Goal: Task Accomplishment & Management: Use online tool/utility

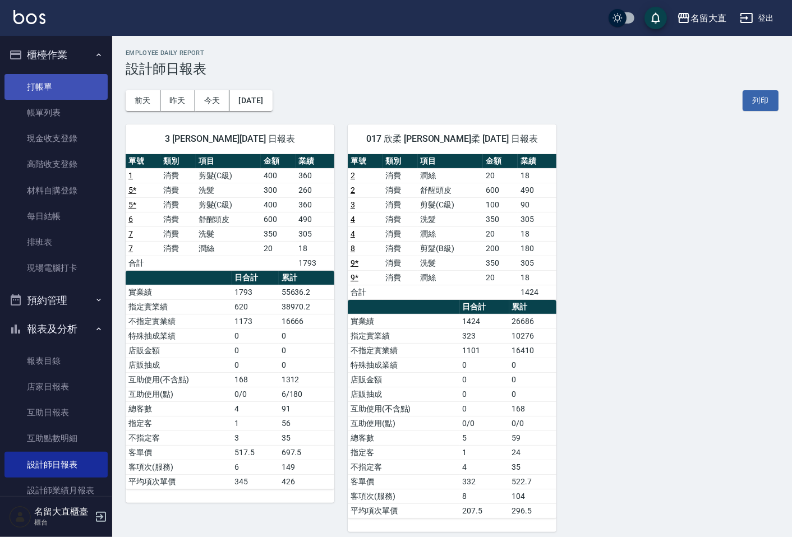
click at [52, 96] on link "打帳單" at bounding box center [55, 87] width 103 height 26
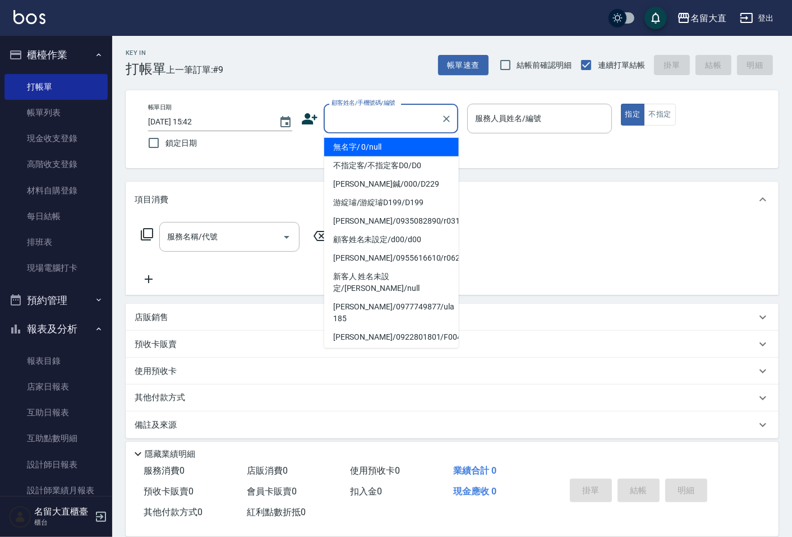
click at [366, 122] on input "顧客姓名/手機號碼/編號" at bounding box center [383, 119] width 108 height 20
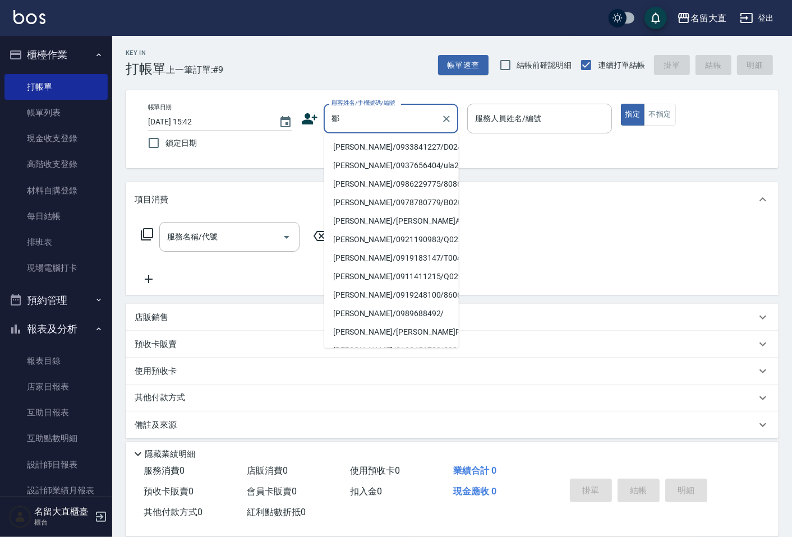
type input "[PERSON_NAME]/0933841227/D024"
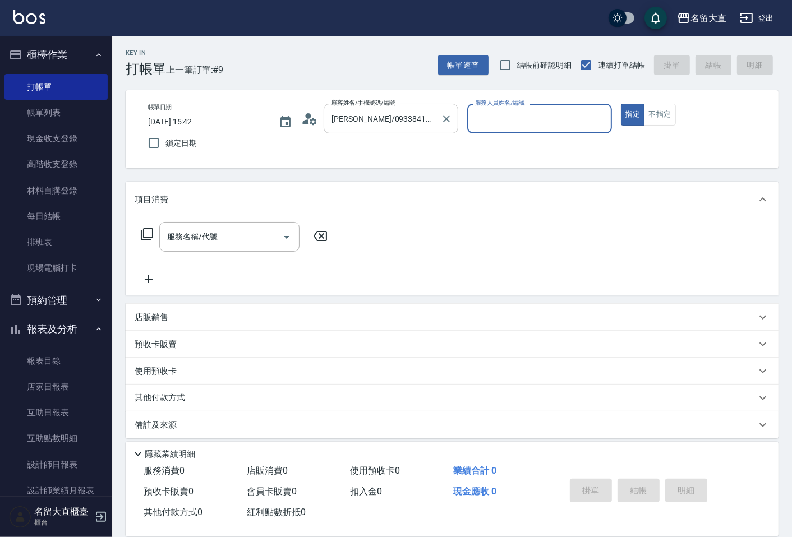
type input "[PERSON_NAME]3"
click at [621, 104] on button "指定" at bounding box center [633, 115] width 24 height 22
type button "true"
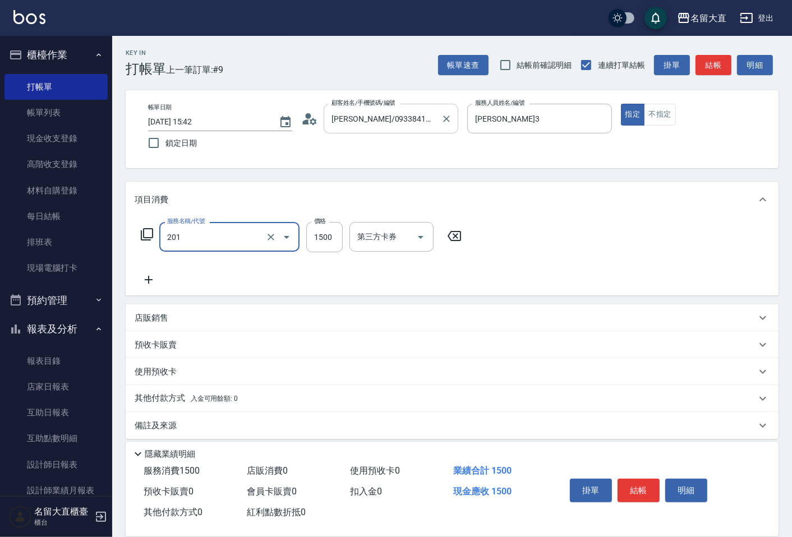
type input "冷燙燙髮(201)"
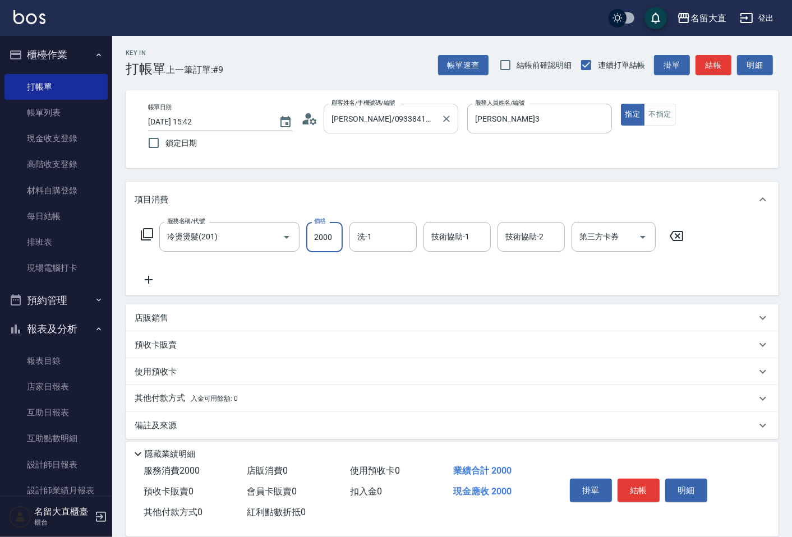
type input "2000"
type input "詩雅-20"
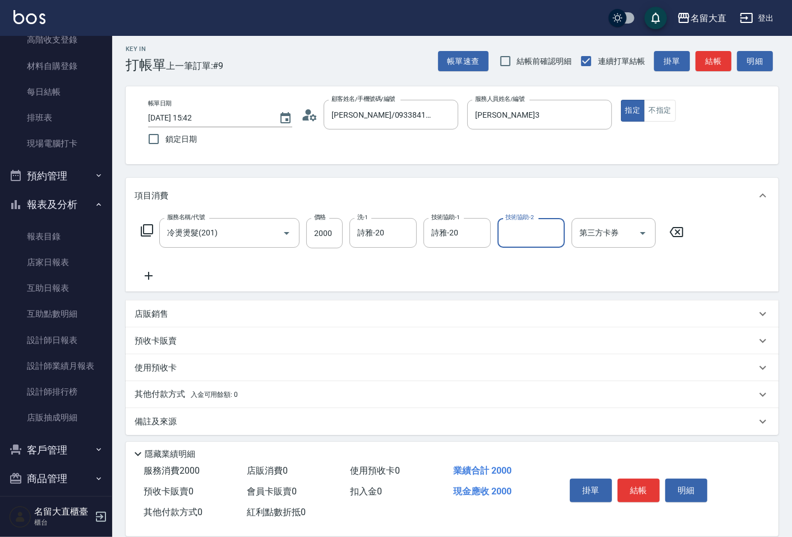
scroll to position [8, 0]
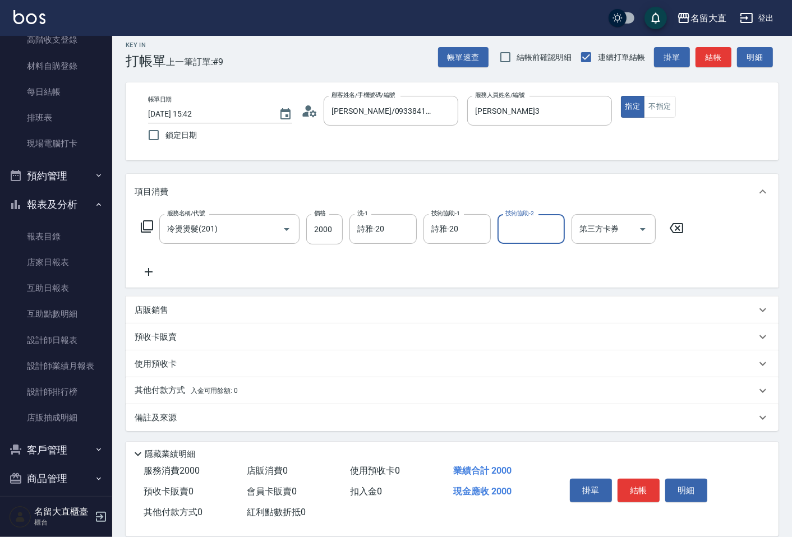
click at [170, 408] on div "備註及來源" at bounding box center [452, 417] width 653 height 27
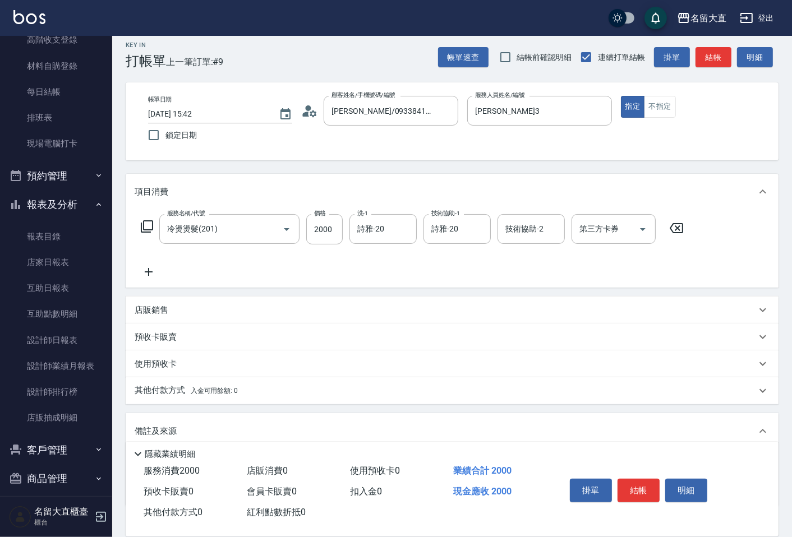
scroll to position [82, 0]
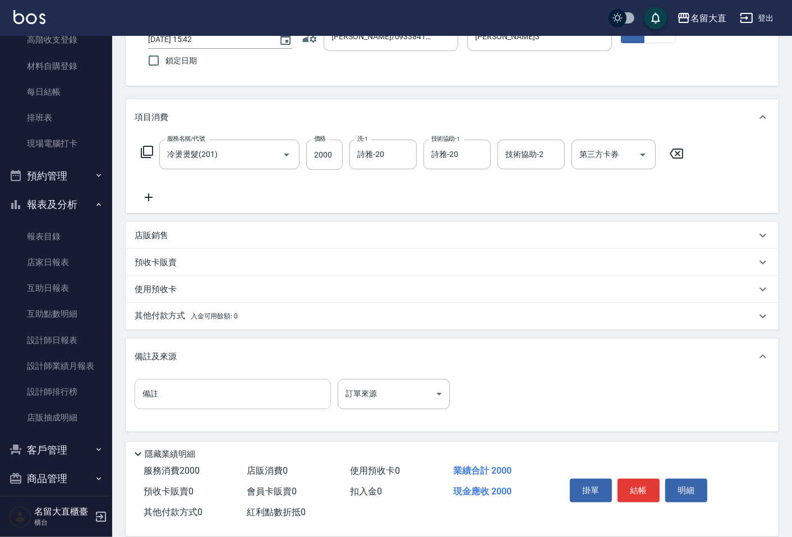
click at [229, 390] on input "備註" at bounding box center [233, 394] width 196 height 30
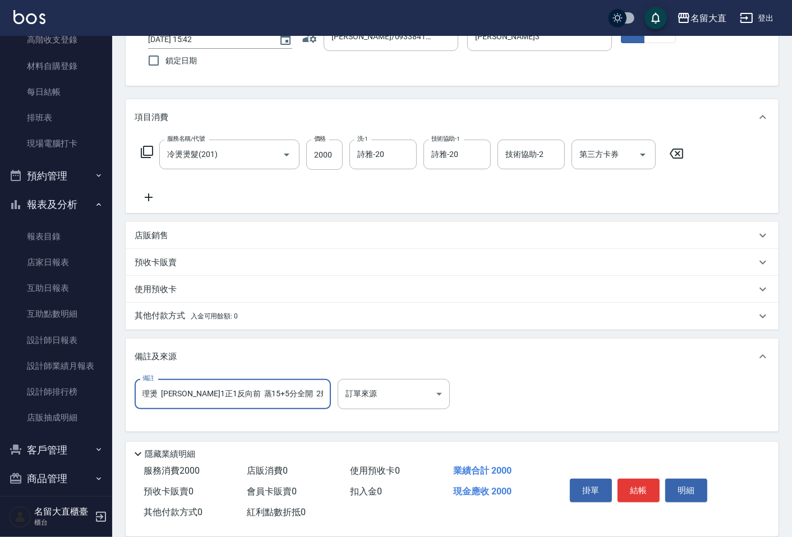
scroll to position [0, 17]
type input "束狀紋理燙 [PERSON_NAME]1正1反向前 蒸15+5分全開 2劑5+5+5分"
drag, startPoint x: 328, startPoint y: 401, endPoint x: 626, endPoint y: 495, distance: 312.7
click at [626, 495] on button "結帳" at bounding box center [638, 491] width 42 height 24
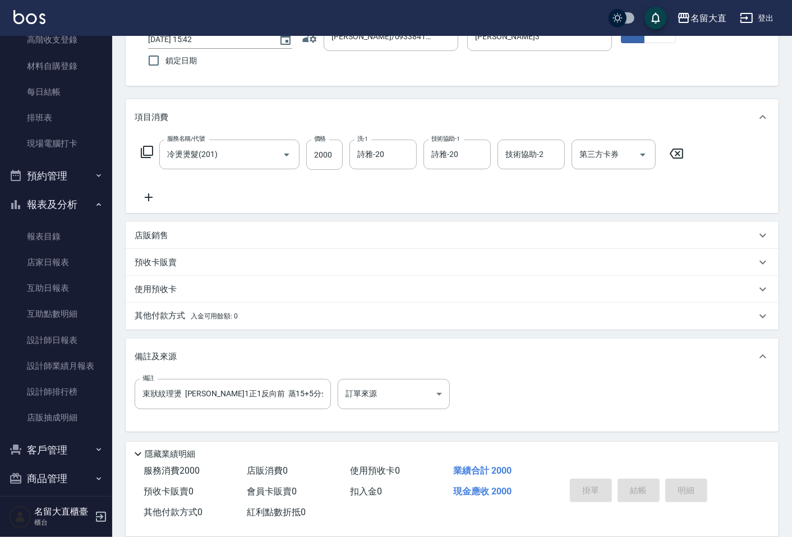
type input "[DATE] 15:58"
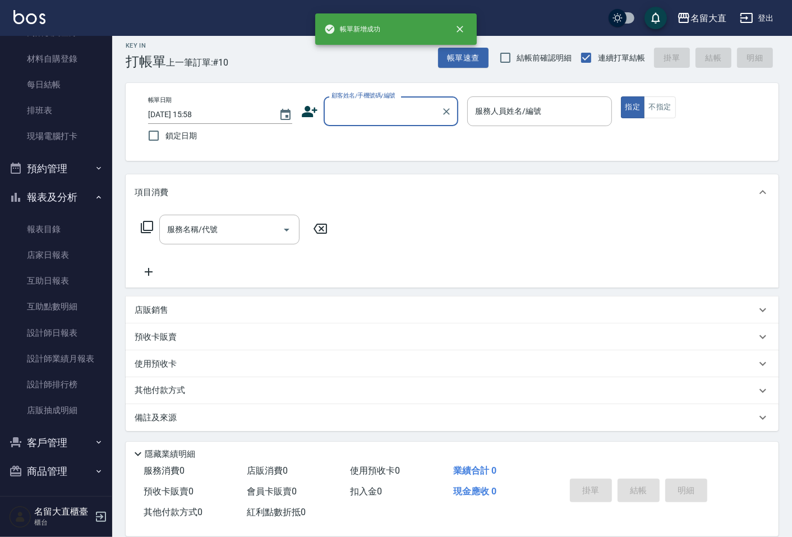
scroll to position [133, 0]
click at [69, 328] on link "設計師日報表" at bounding box center [55, 332] width 103 height 26
